Goal: Transaction & Acquisition: Register for event/course

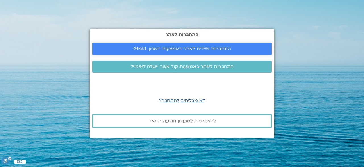
click at [194, 48] on span "התחברות מיידית לאתר באמצעות חשבון GMAIL" at bounding box center [183, 48] width 98 height 5
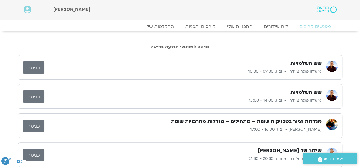
click at [40, 68] on link "כניסה" at bounding box center [34, 67] width 22 height 12
click at [36, 65] on link "כניסה" at bounding box center [34, 67] width 22 height 12
